Goal: Information Seeking & Learning: Learn about a topic

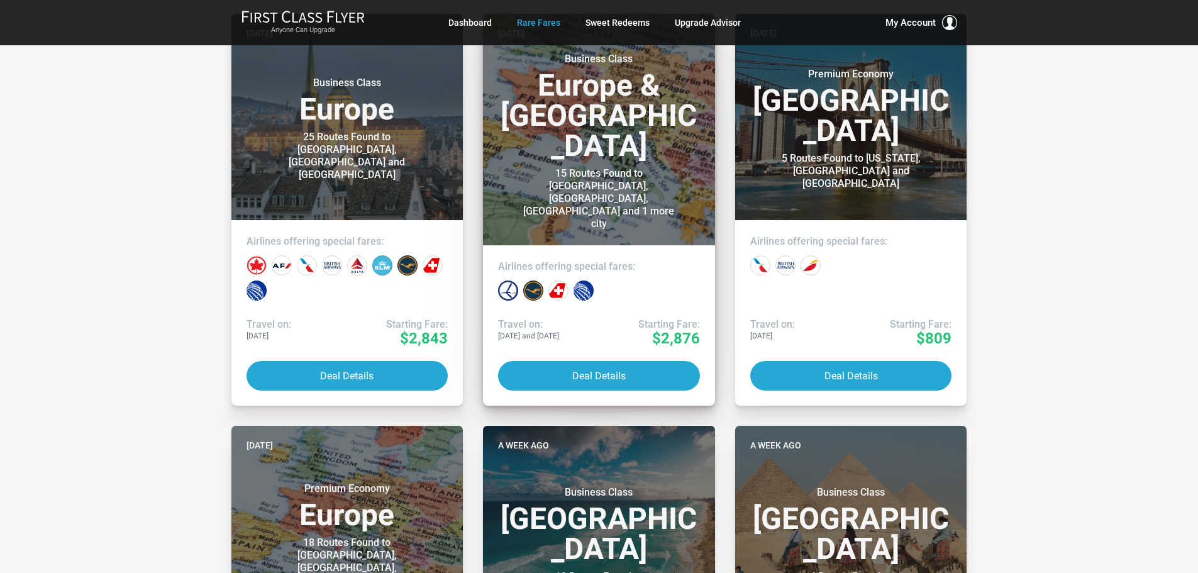
scroll to position [566, 0]
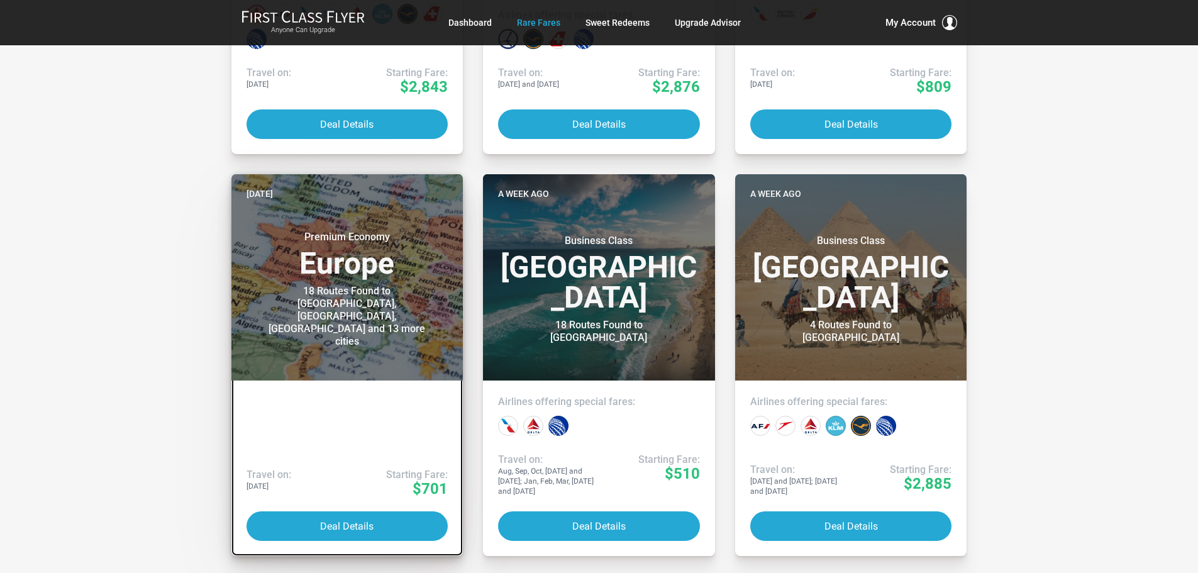
click at [370, 430] on link "Five days ago Premium Economy Europe 18 Routes Found to Barcelona, Marseille, B…" at bounding box center [347, 365] width 232 height 382
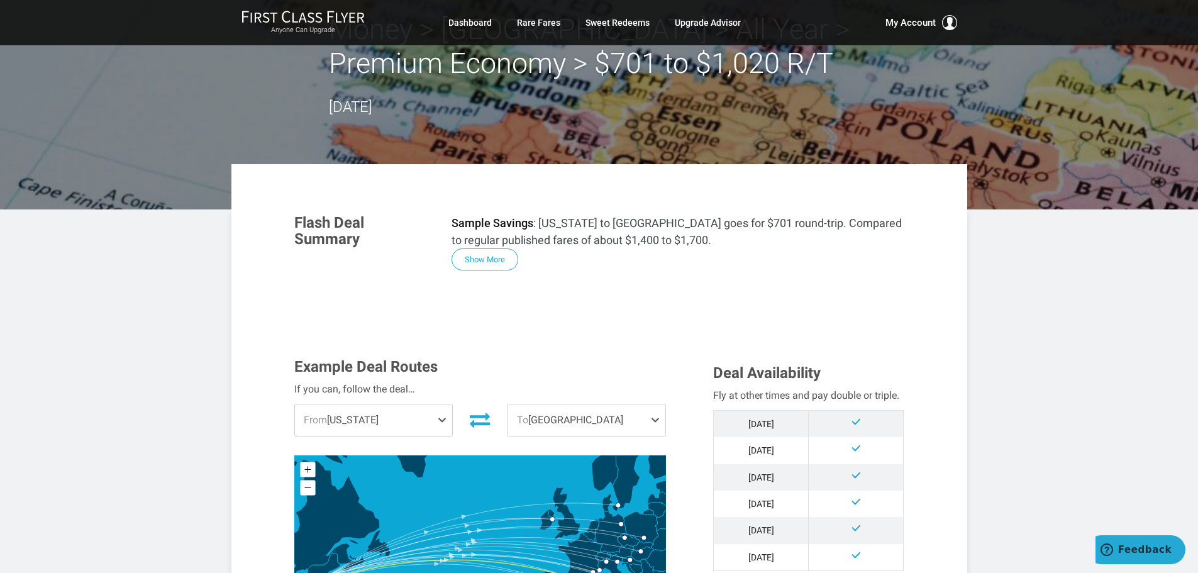
scroll to position [189, 0]
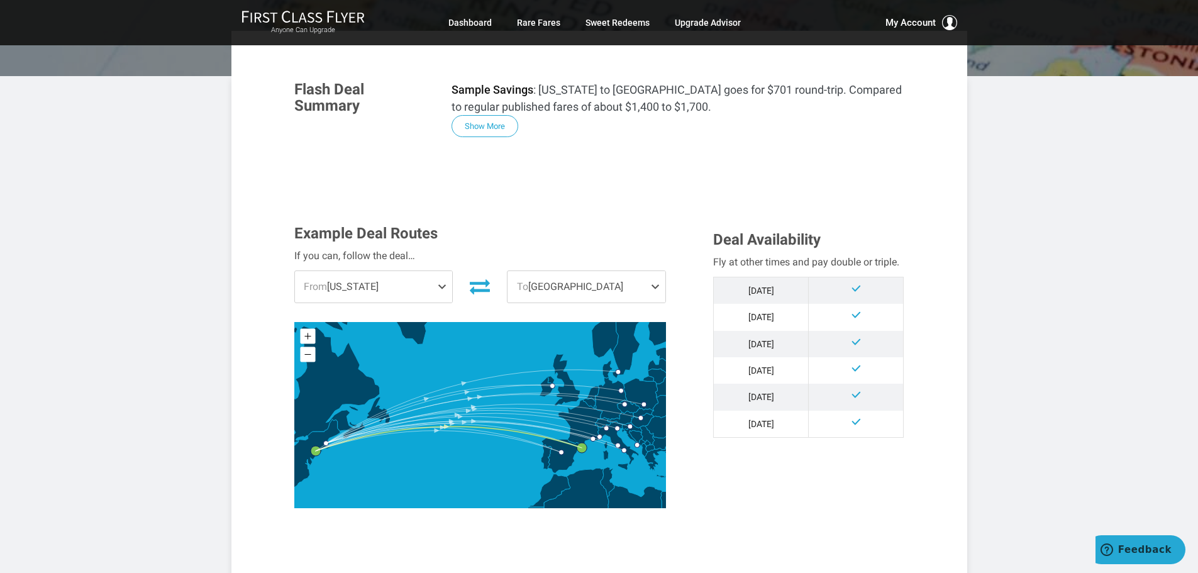
click at [447, 285] on span at bounding box center [444, 286] width 15 height 31
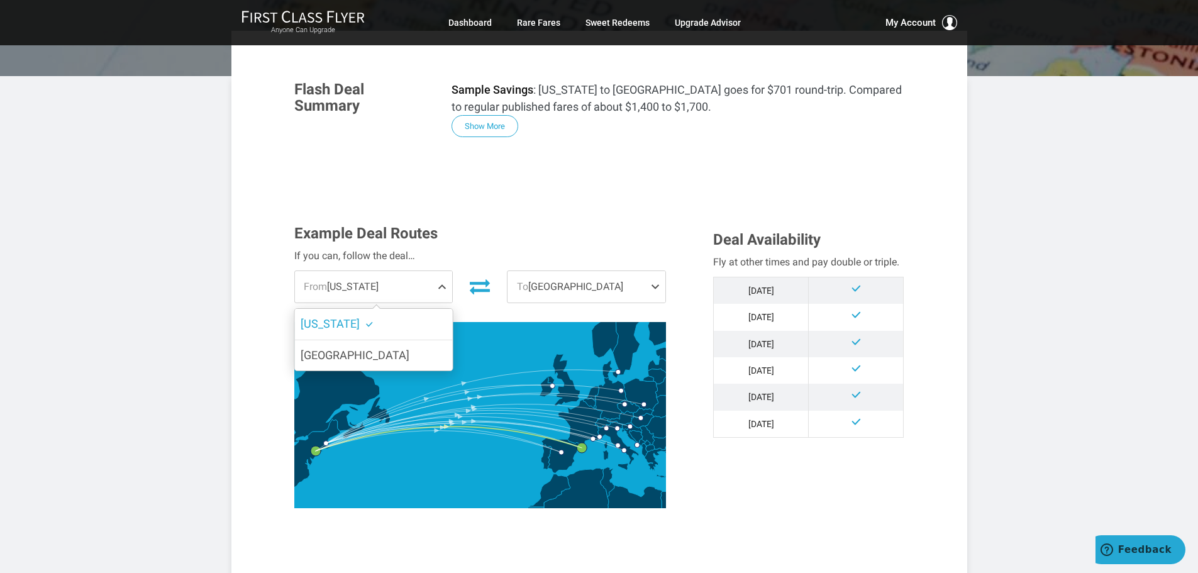
click at [440, 285] on span at bounding box center [444, 286] width 15 height 31
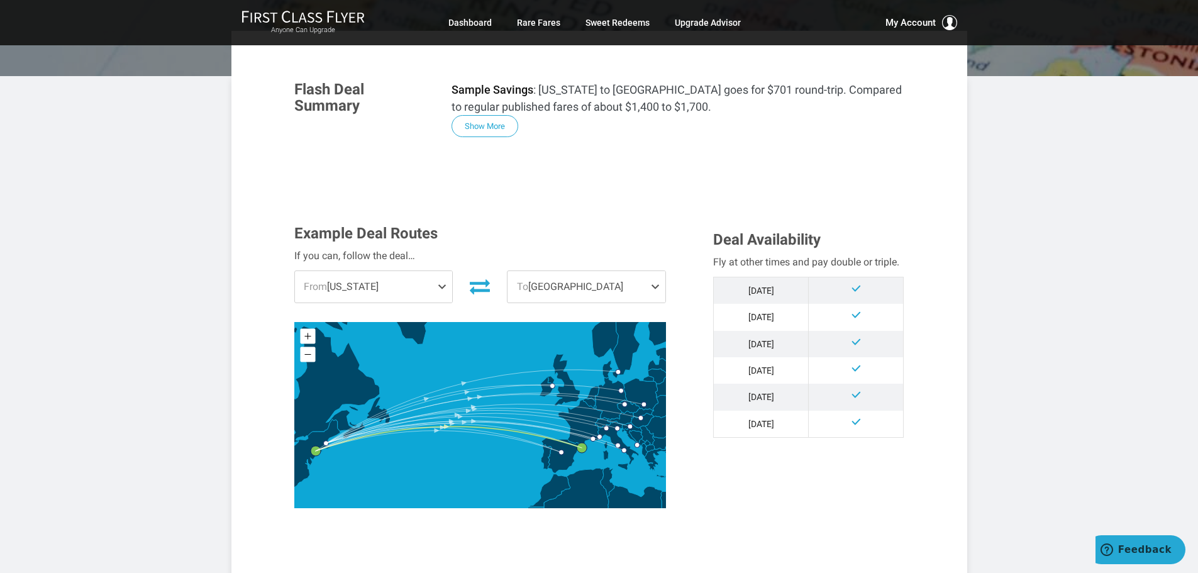
click at [440, 285] on span at bounding box center [444, 286] width 15 height 31
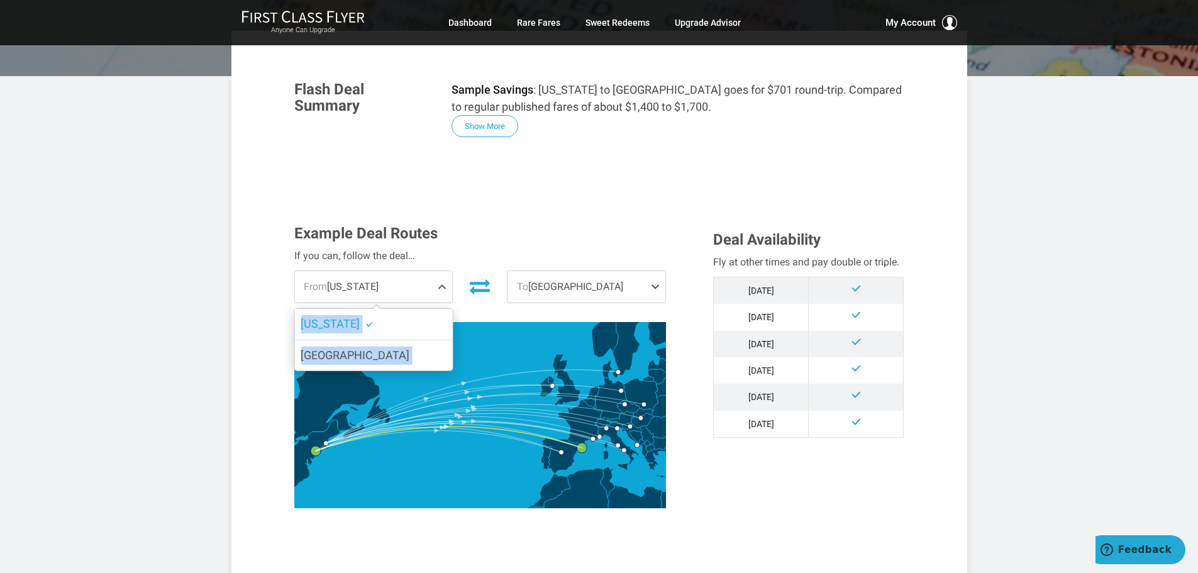
click at [440, 285] on span at bounding box center [444, 286] width 15 height 31
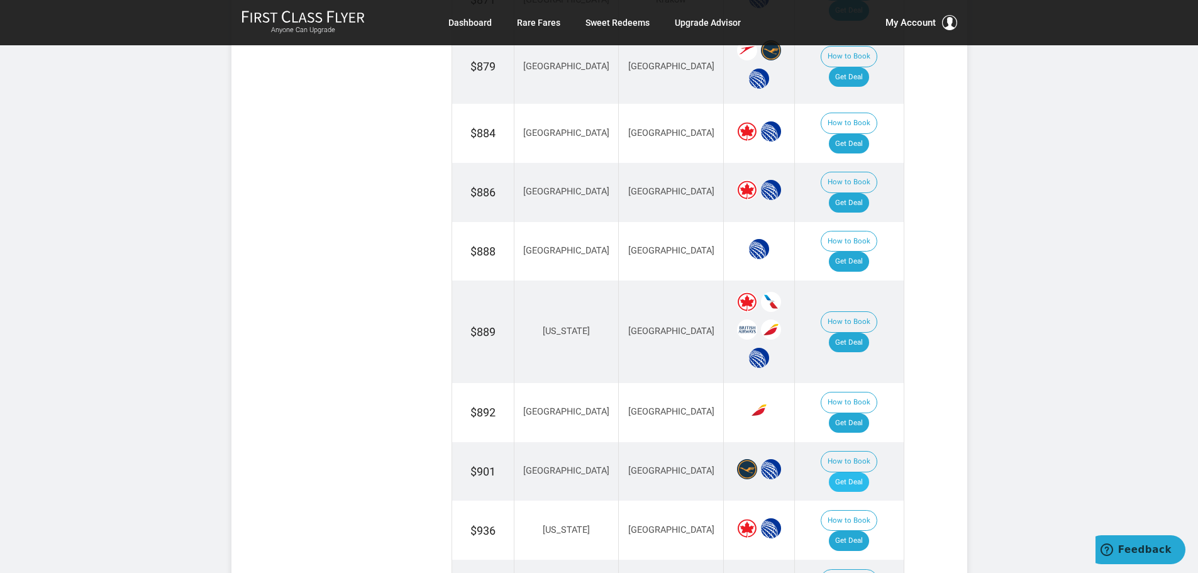
scroll to position [1321, 0]
